Goal: Find specific page/section: Find specific page/section

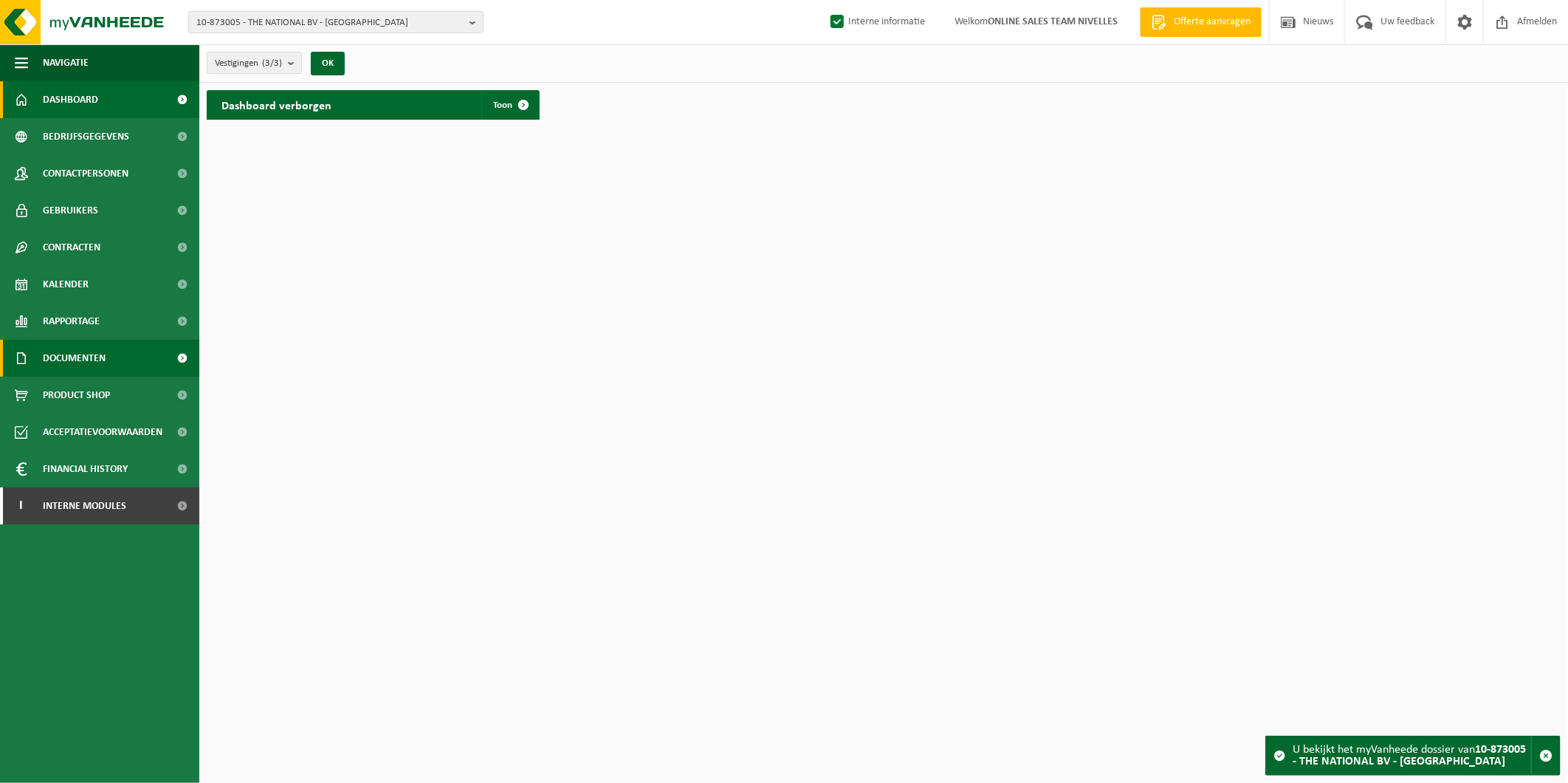
click at [80, 356] on span "Documenten" at bounding box center [75, 357] width 63 height 37
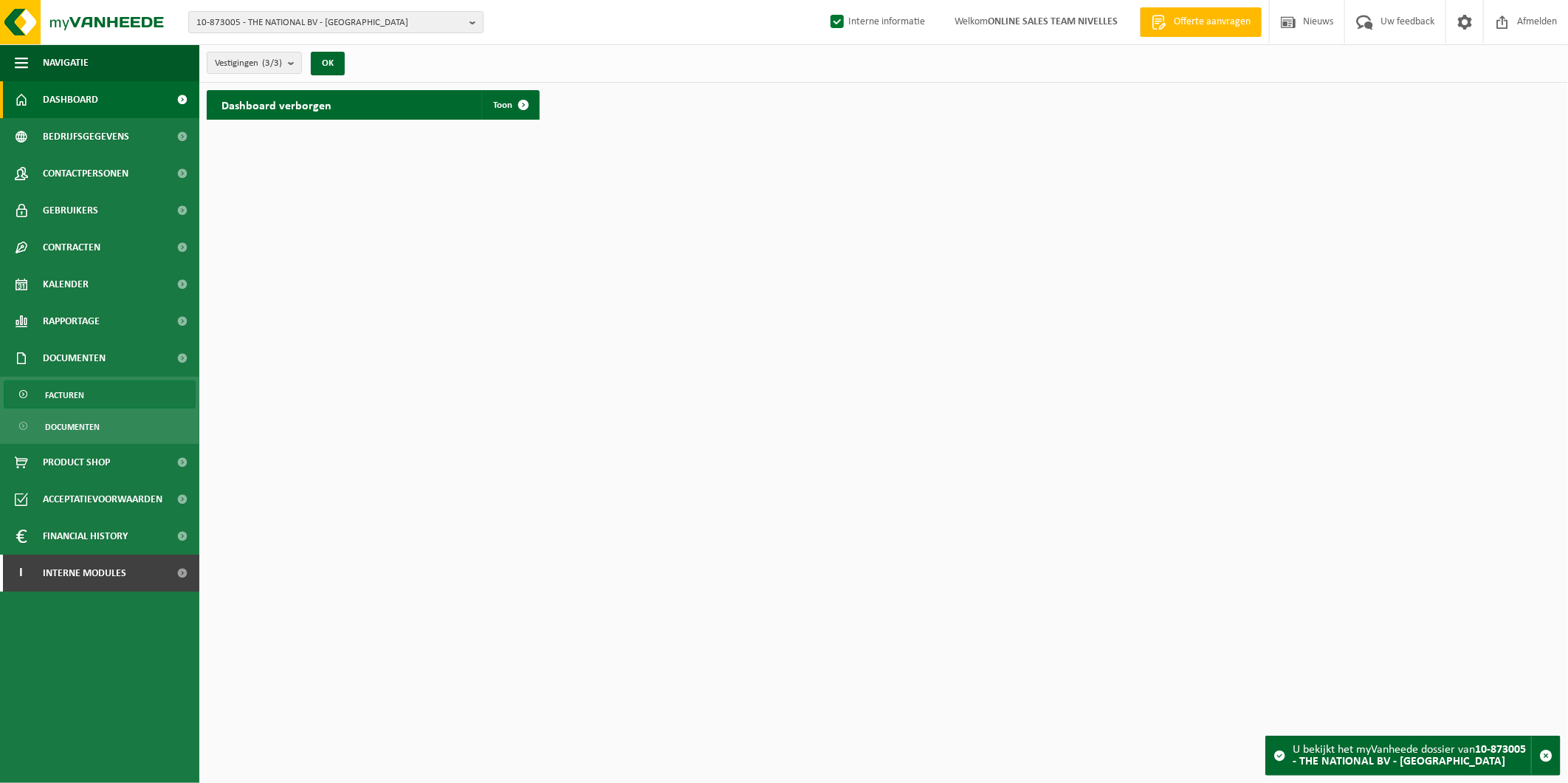
click at [69, 392] on span "Facturen" at bounding box center [64, 394] width 39 height 28
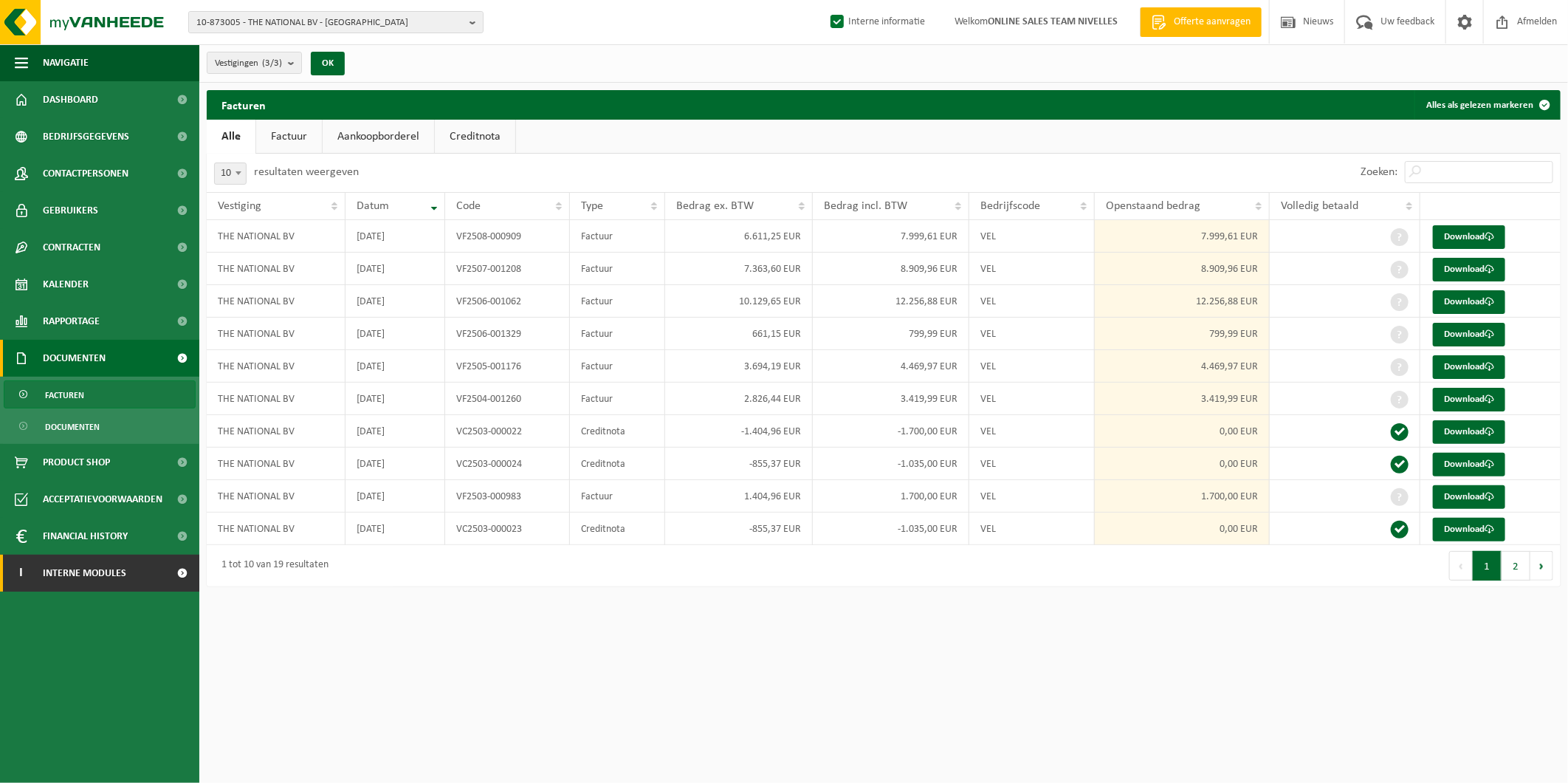
click at [161, 565] on link "I Interne modules" at bounding box center [100, 572] width 200 height 37
click at [92, 572] on span "Interne modules" at bounding box center [85, 572] width 84 height 37
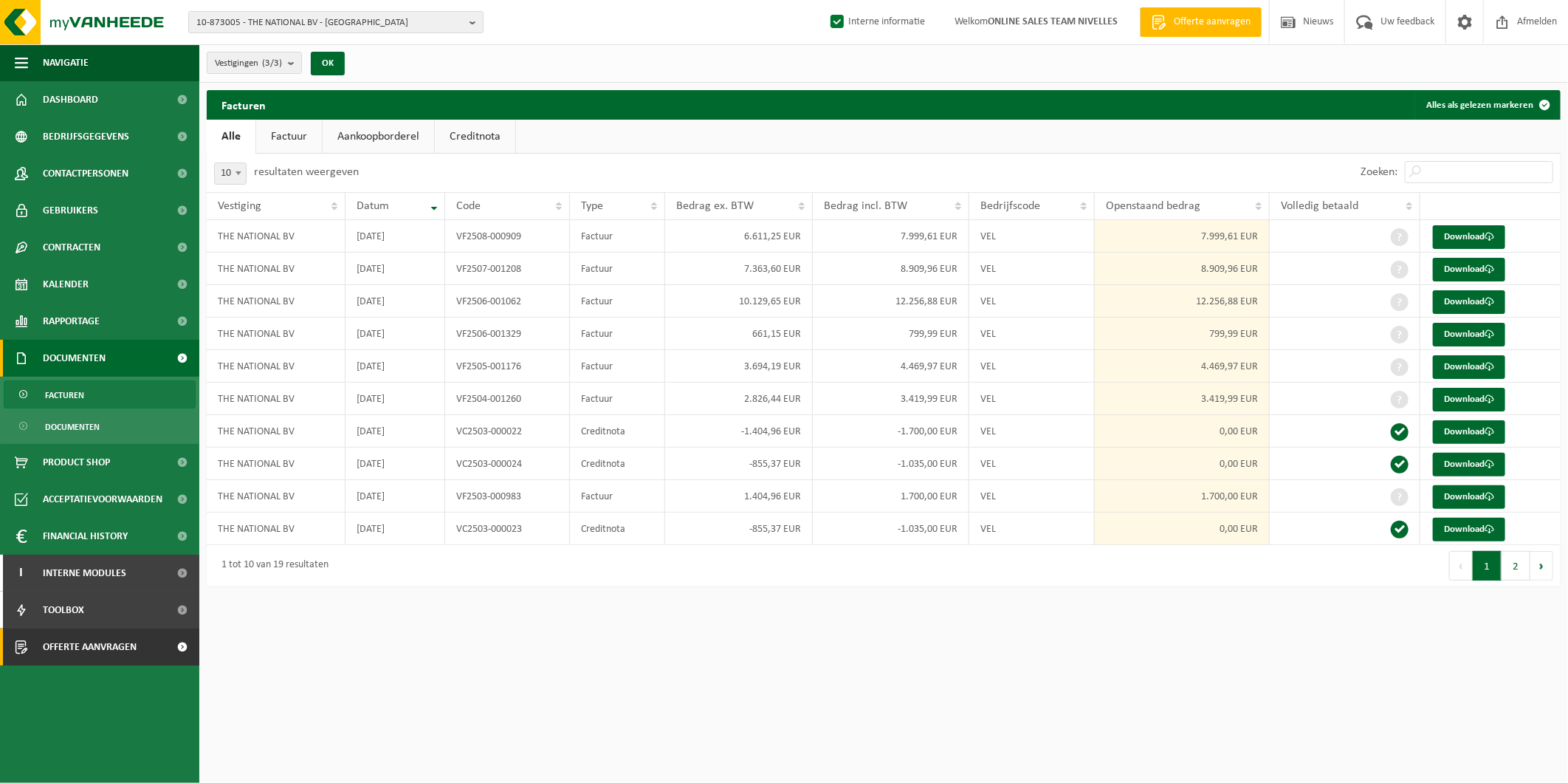
click at [91, 655] on span "Offerte aanvragen" at bounding box center [90, 646] width 94 height 37
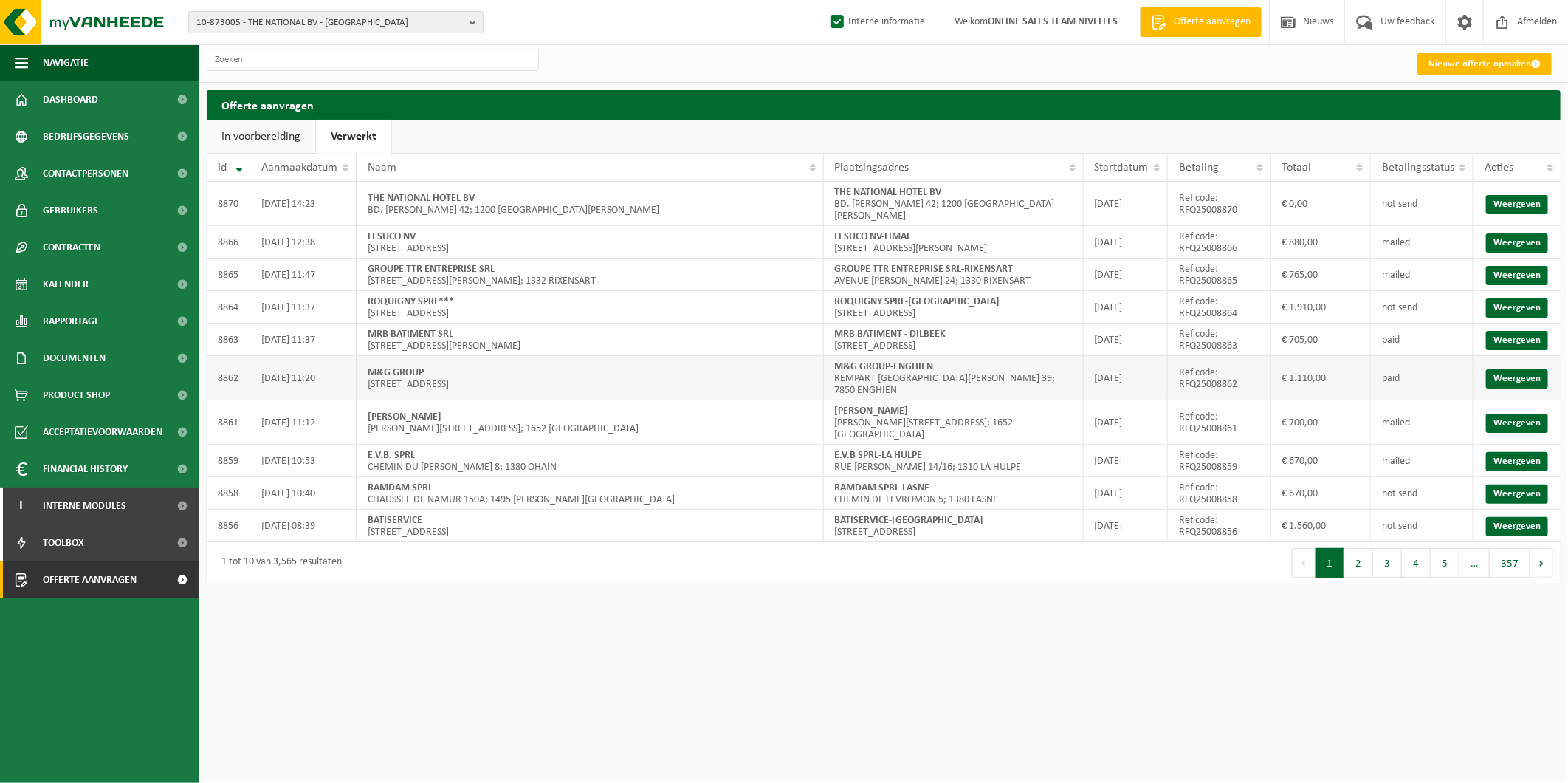
drag, startPoint x: 497, startPoint y: 379, endPoint x: 358, endPoint y: 384, distance: 139.1
click at [358, 384] on td "M&G GROUP [STREET_ADDRESS]" at bounding box center [589, 377] width 467 height 44
click at [972, 375] on td "M&G GROUP-ENGHIEN REMPART [GEOGRAPHIC_DATA][PERSON_NAME] 39; 7850 ENGHIEN" at bounding box center [954, 377] width 260 height 44
drag, startPoint x: 1045, startPoint y: 378, endPoint x: 834, endPoint y: 381, distance: 211.0
click at [834, 381] on td "M&G GROUP-ENGHIEN REMPART [GEOGRAPHIC_DATA][PERSON_NAME] 39; 7850 ENGHIEN" at bounding box center [954, 377] width 260 height 44
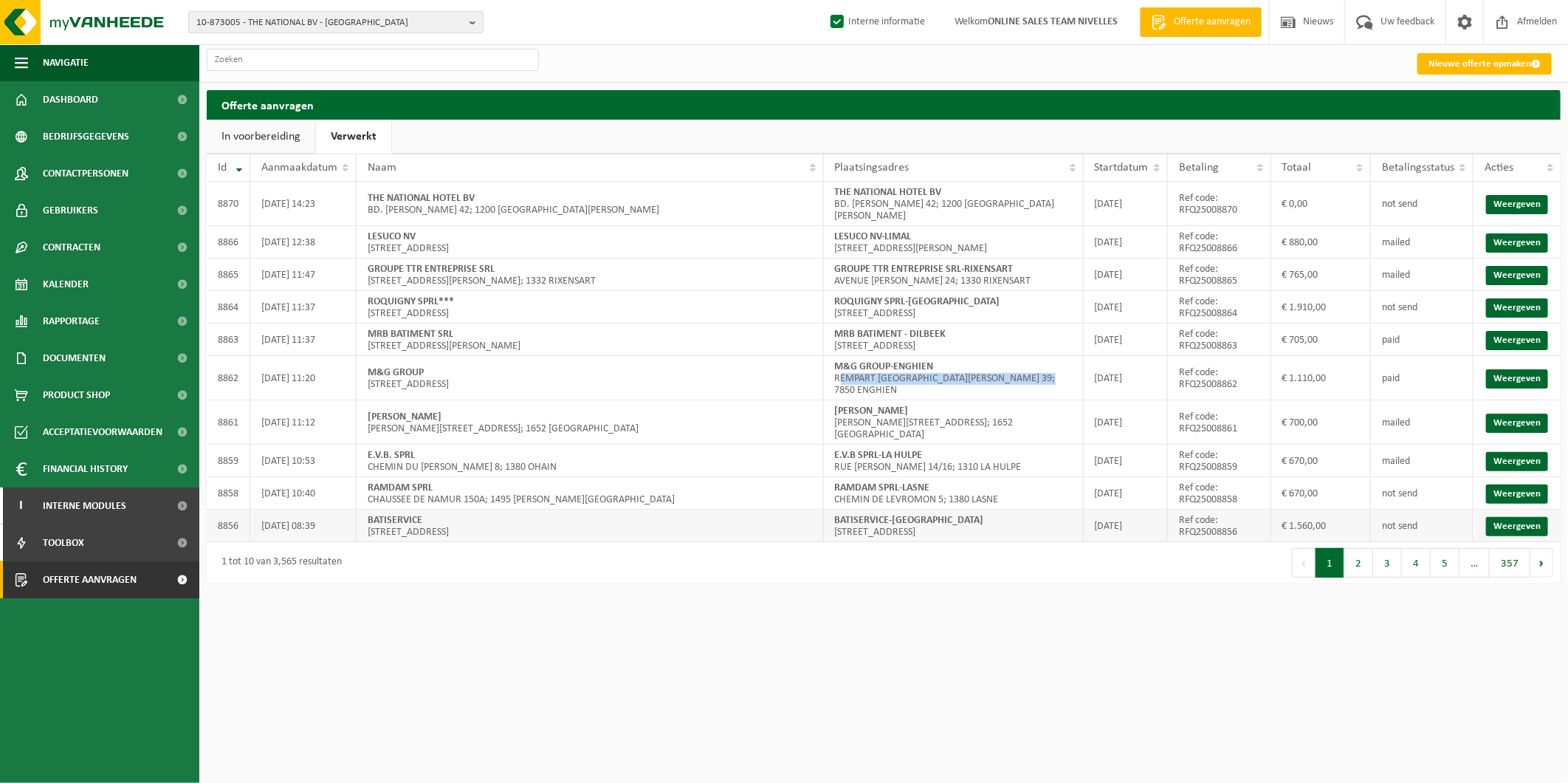
copy td "REMPART [GEOGRAPHIC_DATA][PERSON_NAME] 39; 7850 ENGHIEN"
click at [1522, 611] on html "10-873005 - THE NATIONAL BV - [GEOGRAPHIC_DATA]-[GEOGRAPHIC_DATA] 10-873005 - T…" at bounding box center [784, 392] width 1568 height 783
